Goal: Transaction & Acquisition: Purchase product/service

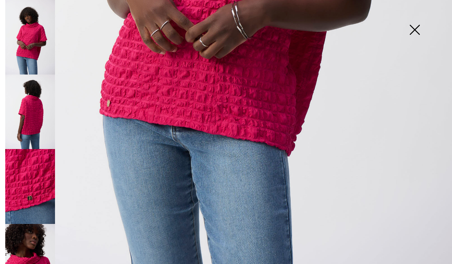
scroll to position [413, 0]
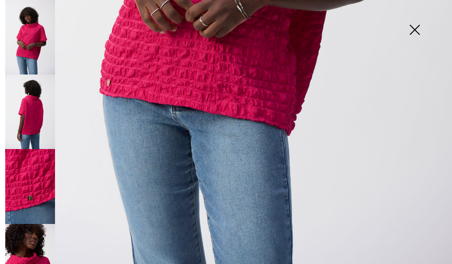
click at [421, 28] on img at bounding box center [414, 30] width 37 height 39
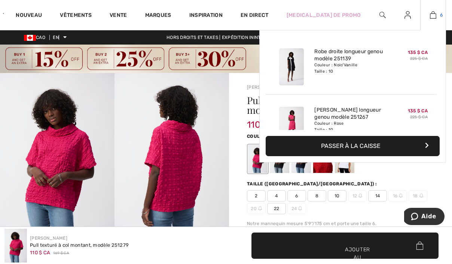
click at [430, 11] on img at bounding box center [433, 14] width 6 height 9
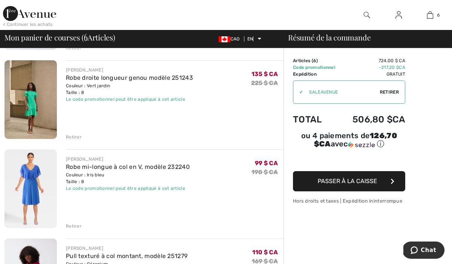
scroll to position [136, 0]
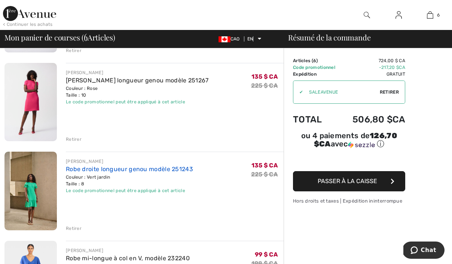
click at [87, 168] on font "Robe droite longueur genou modèle 251243" at bounding box center [129, 168] width 127 height 7
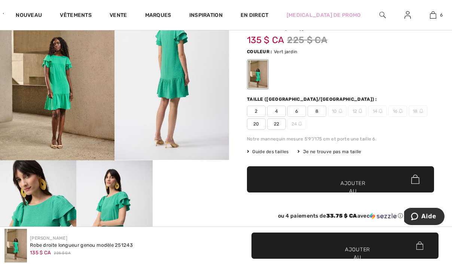
scroll to position [71, 0]
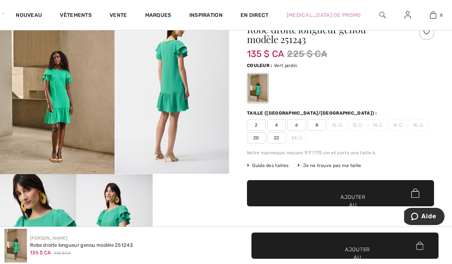
click at [77, 92] on img at bounding box center [57, 88] width 114 height 172
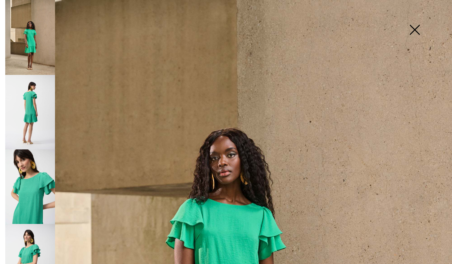
scroll to position [240, 0]
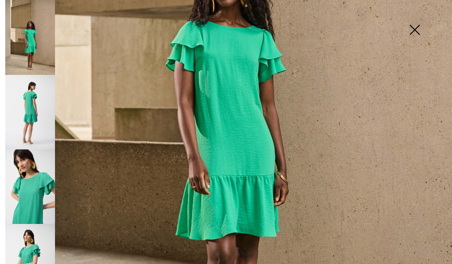
click at [50, 113] on img at bounding box center [30, 112] width 50 height 74
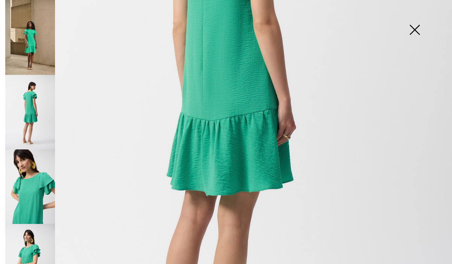
click at [42, 176] on img at bounding box center [30, 186] width 50 height 74
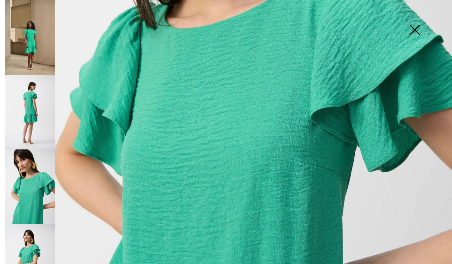
click at [421, 25] on img at bounding box center [414, 30] width 37 height 39
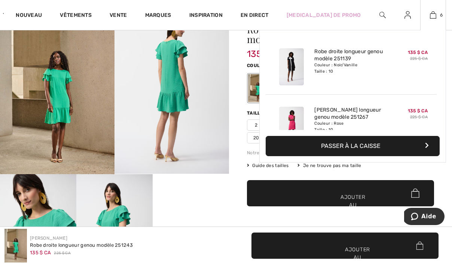
scroll to position [0, 0]
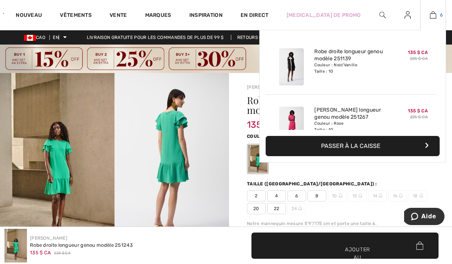
click at [433, 15] on img at bounding box center [433, 14] width 6 height 9
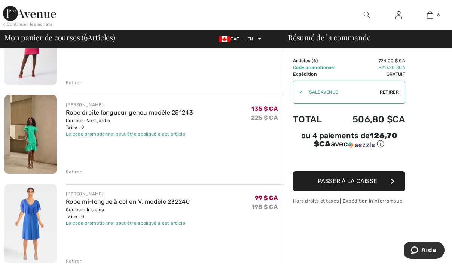
scroll to position [211, 0]
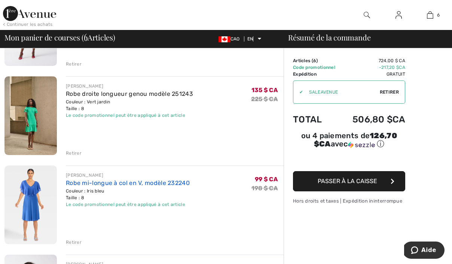
click at [91, 182] on font "Robe mi-longue à col en V, modèle 232240" at bounding box center [128, 182] width 124 height 7
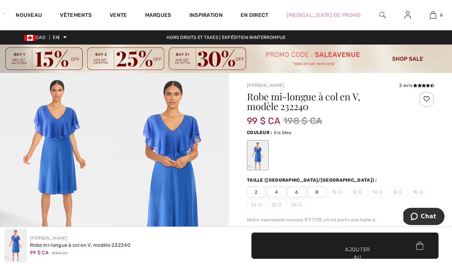
click at [117, 133] on img at bounding box center [171, 159] width 114 height 172
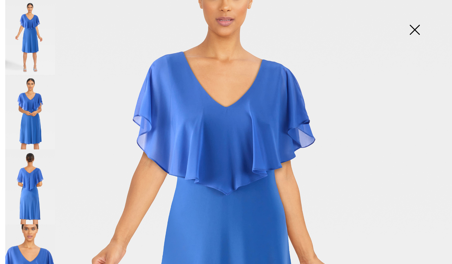
scroll to position [82, 0]
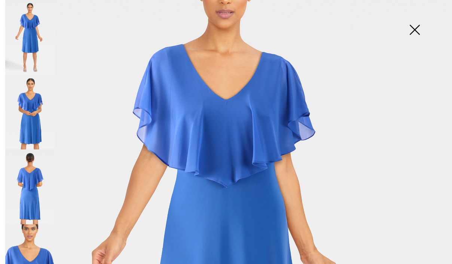
click at [40, 175] on img at bounding box center [30, 186] width 50 height 75
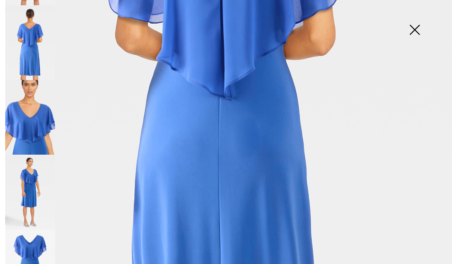
scroll to position [167, 0]
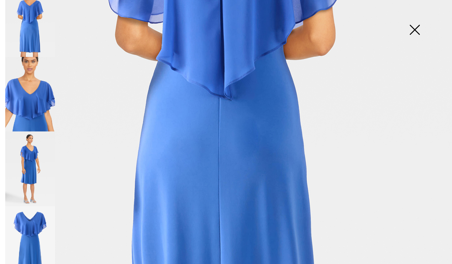
click at [421, 26] on img at bounding box center [414, 30] width 37 height 39
